Goal: Information Seeking & Learning: Learn about a topic

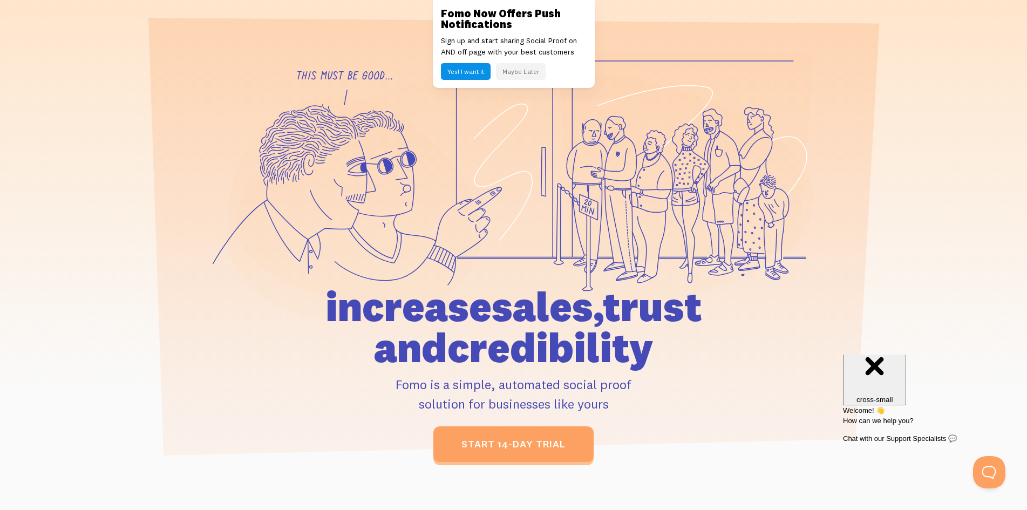
scroll to position [469, 0]
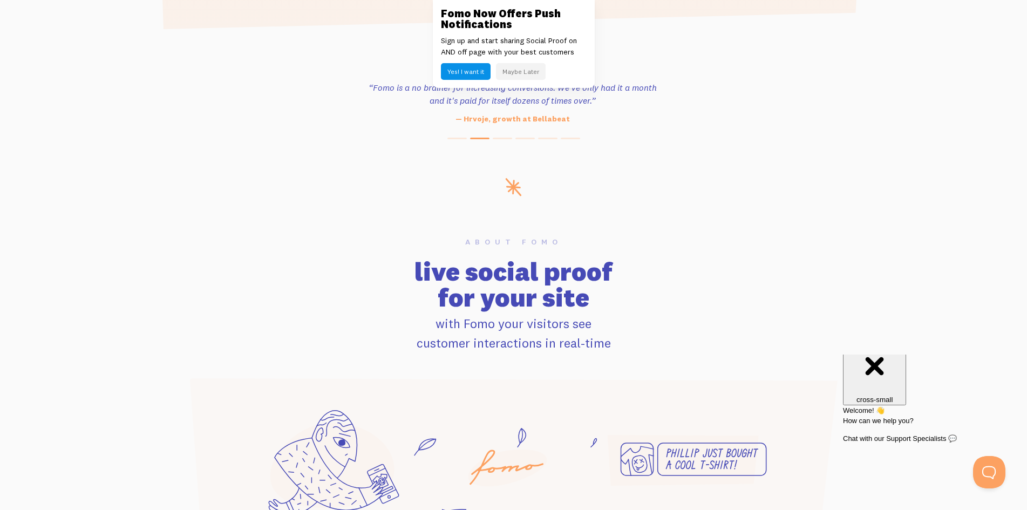
click at [454, 10] on h3 "Fomo Now Offers Push Notifications" at bounding box center [514, 19] width 146 height 22
click at [10, 42] on link at bounding box center [513, 255] width 1027 height 510
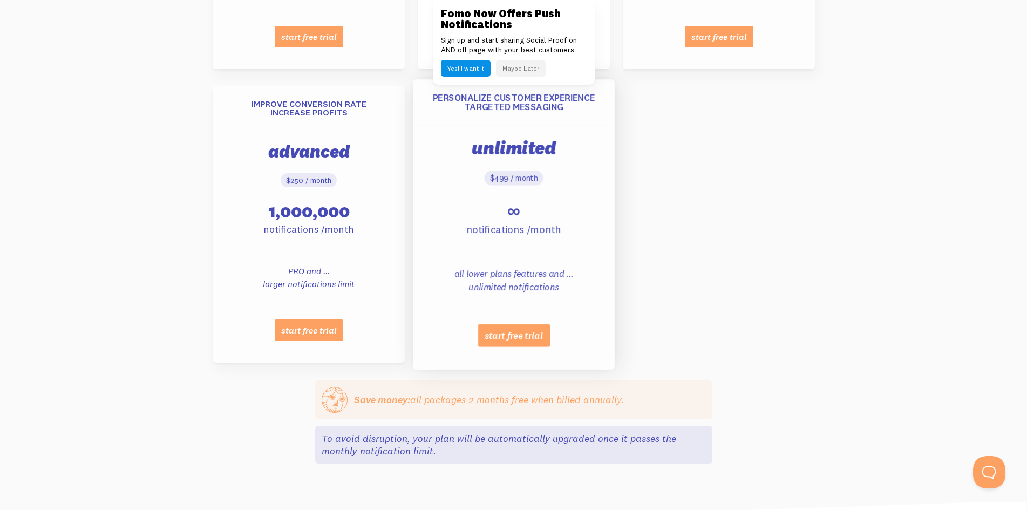
scroll to position [876, 0]
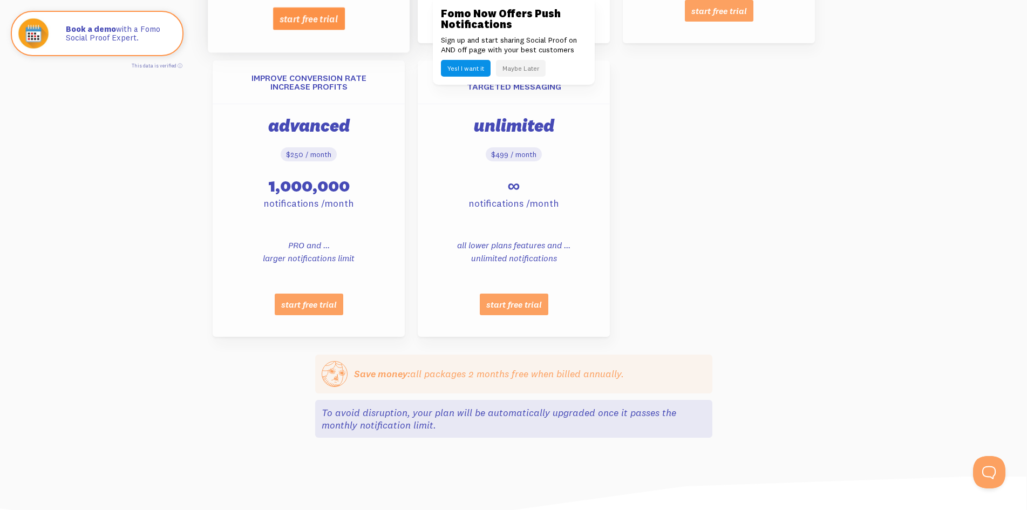
click at [133, 208] on link at bounding box center [513, 255] width 1027 height 510
